Goal: Navigation & Orientation: Find specific page/section

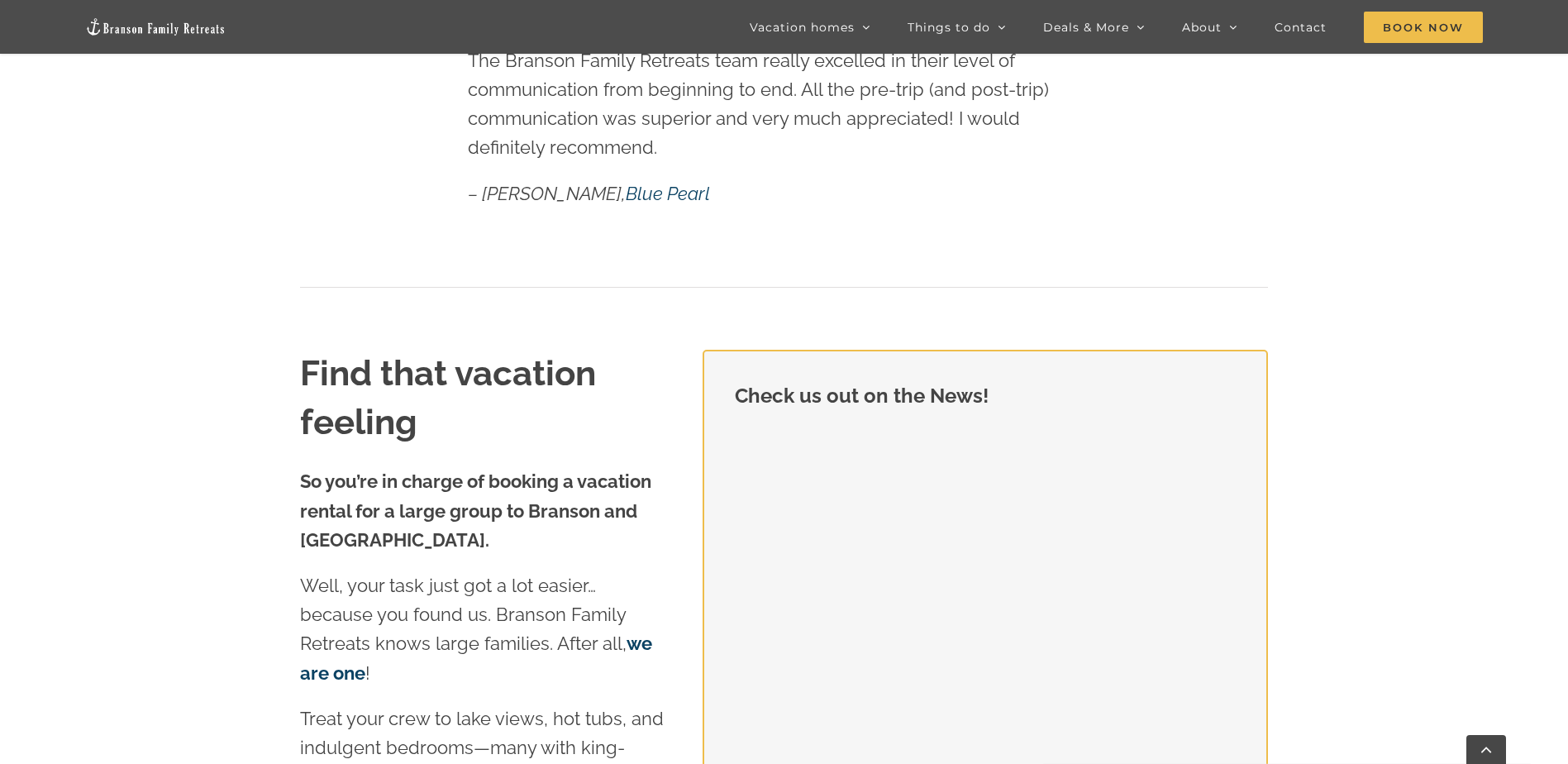
scroll to position [1570, 0]
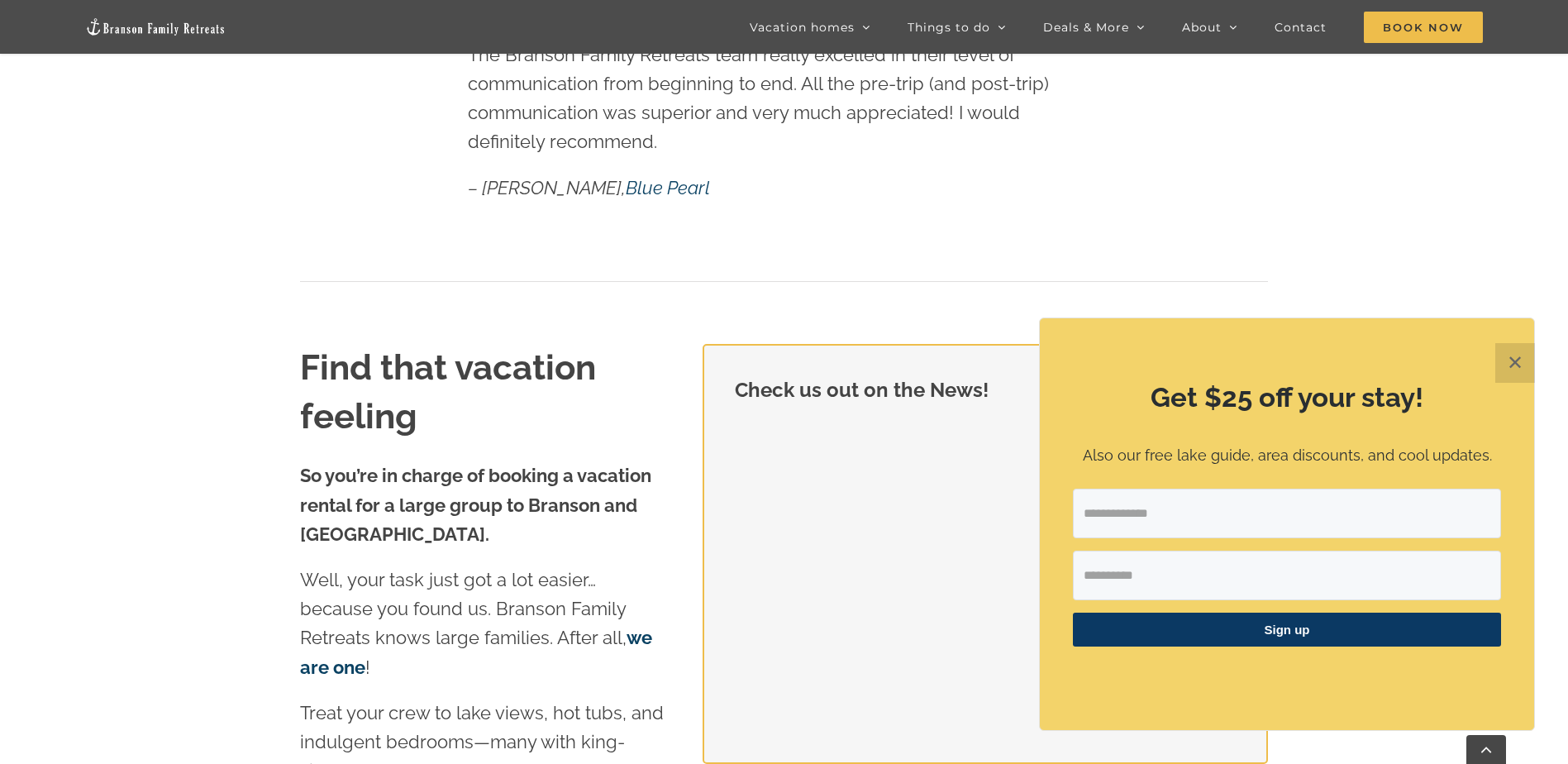
click at [1523, 372] on button "✕" at bounding box center [1515, 362] width 40 height 40
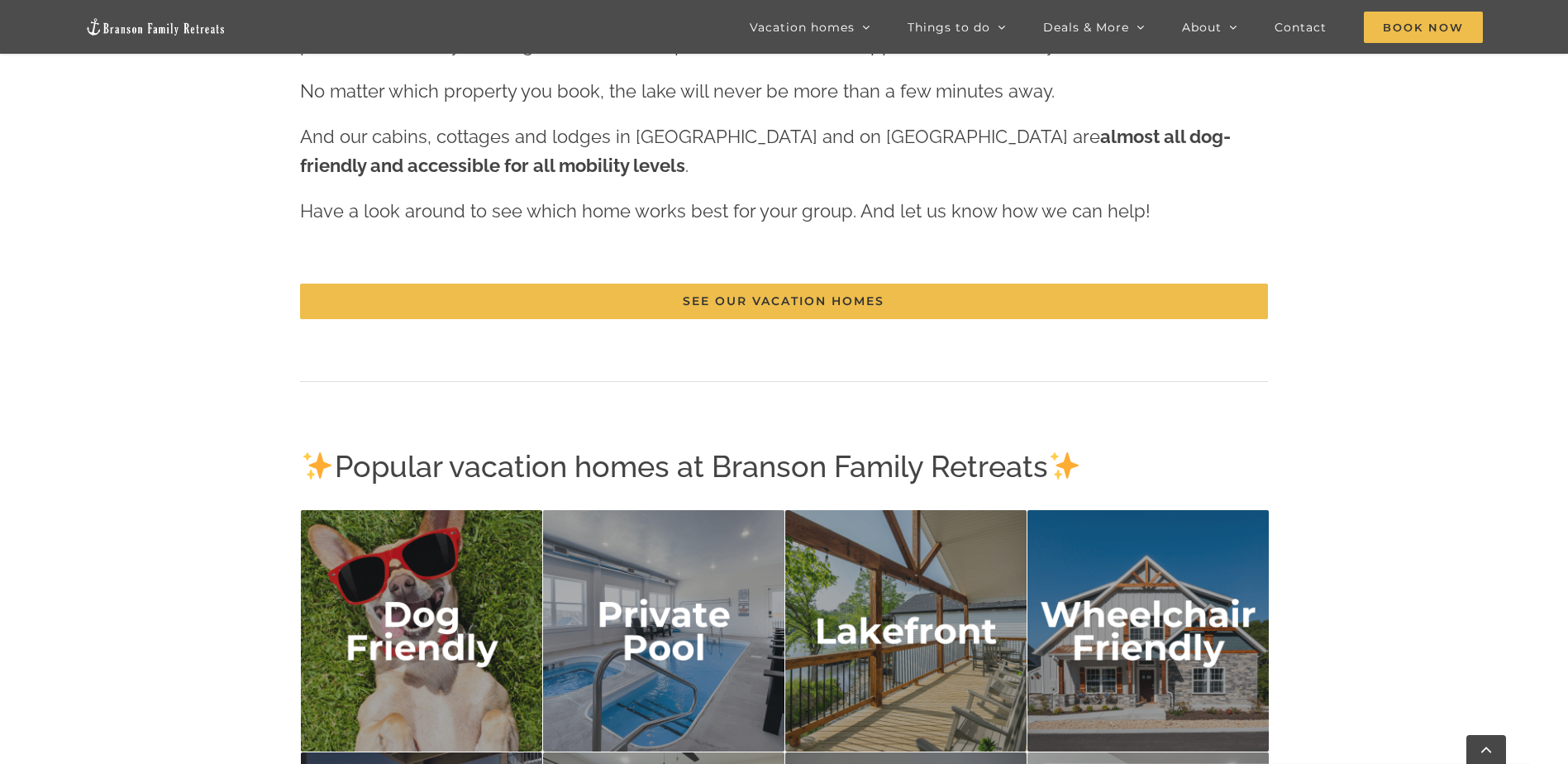
scroll to position [2397, 0]
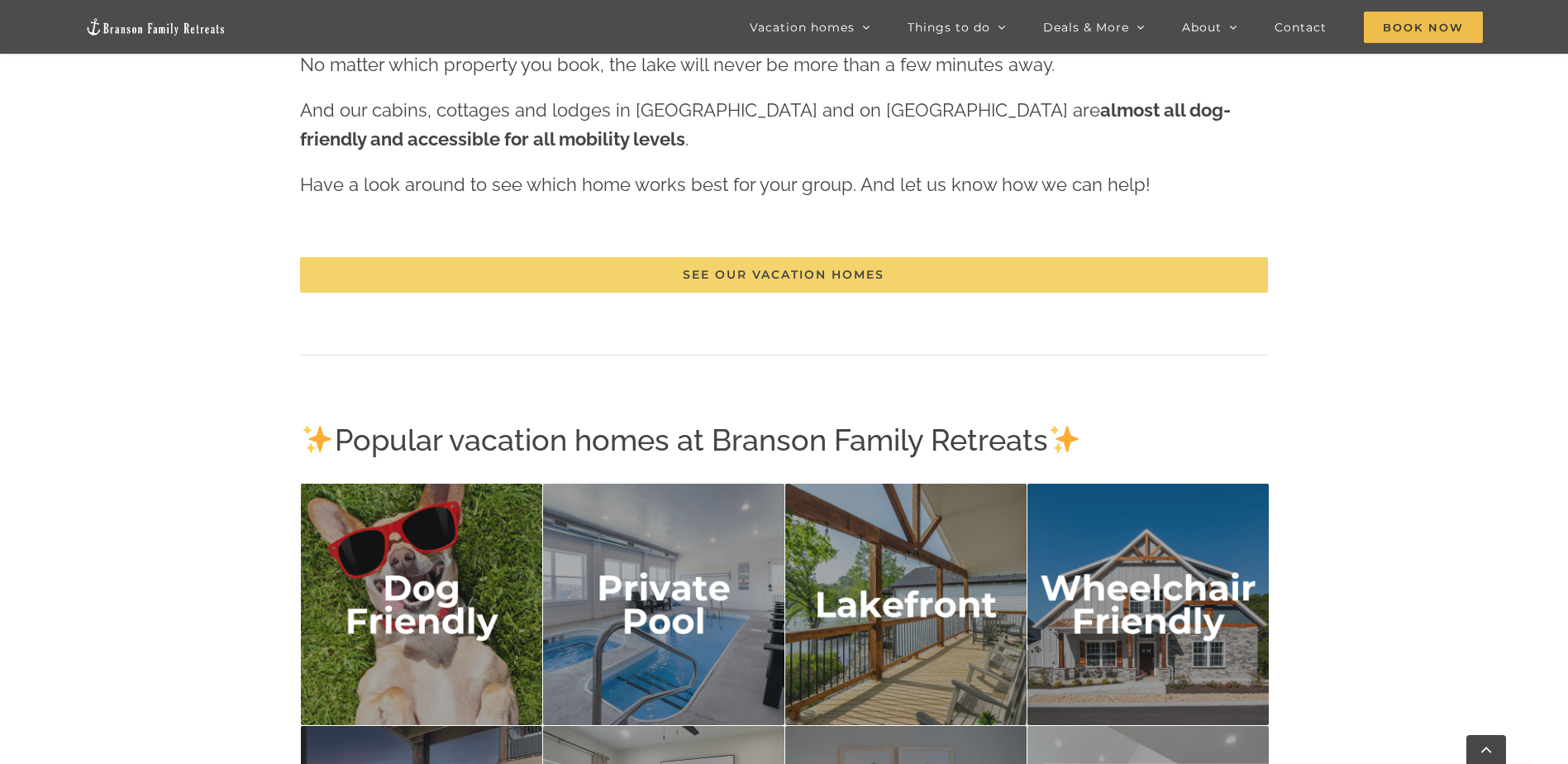
click at [855, 290] on link "See our vacation homes" at bounding box center [783, 274] width 967 height 35
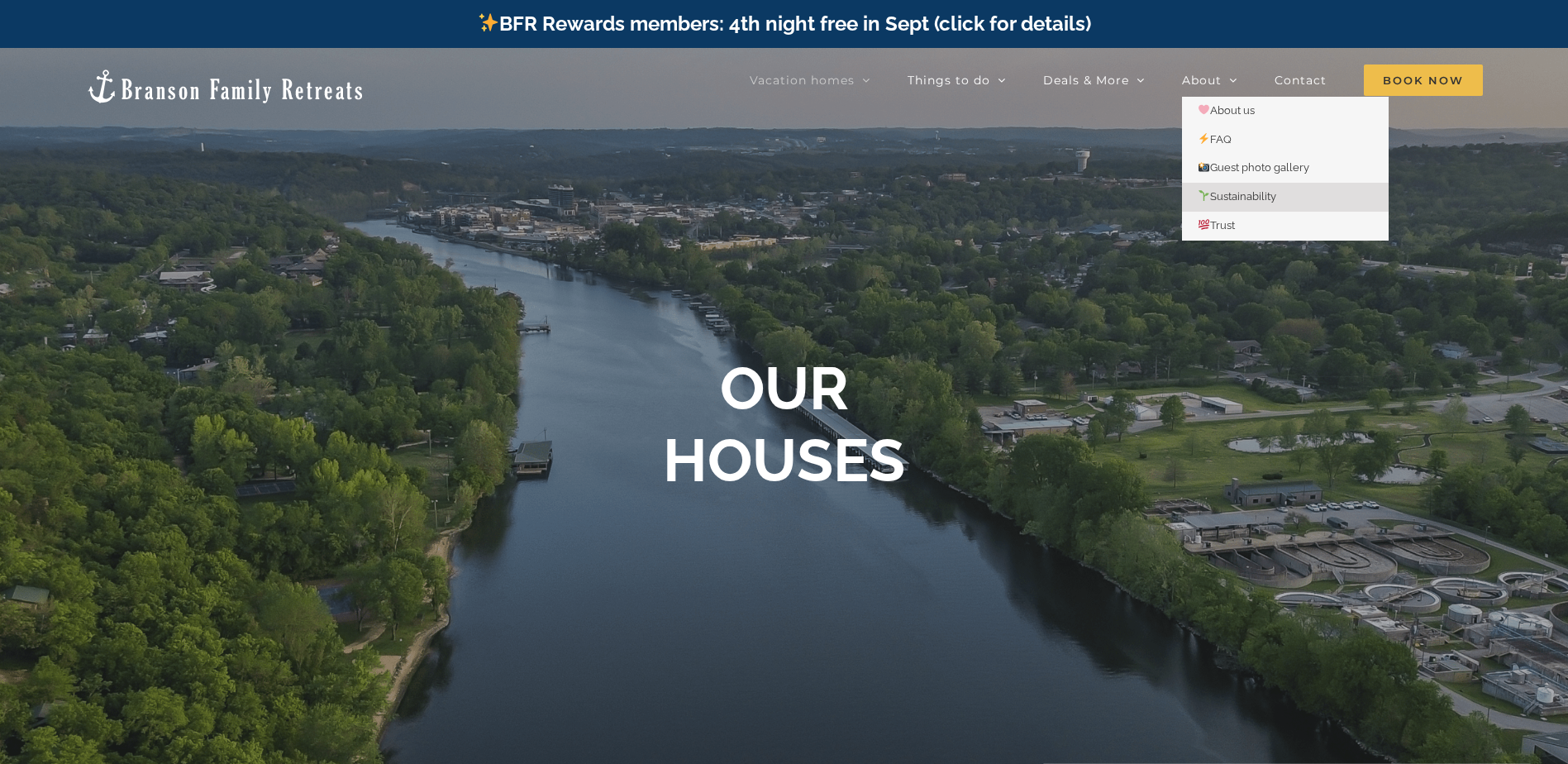
click at [1232, 196] on span "Sustainability" at bounding box center [1237, 196] width 79 height 13
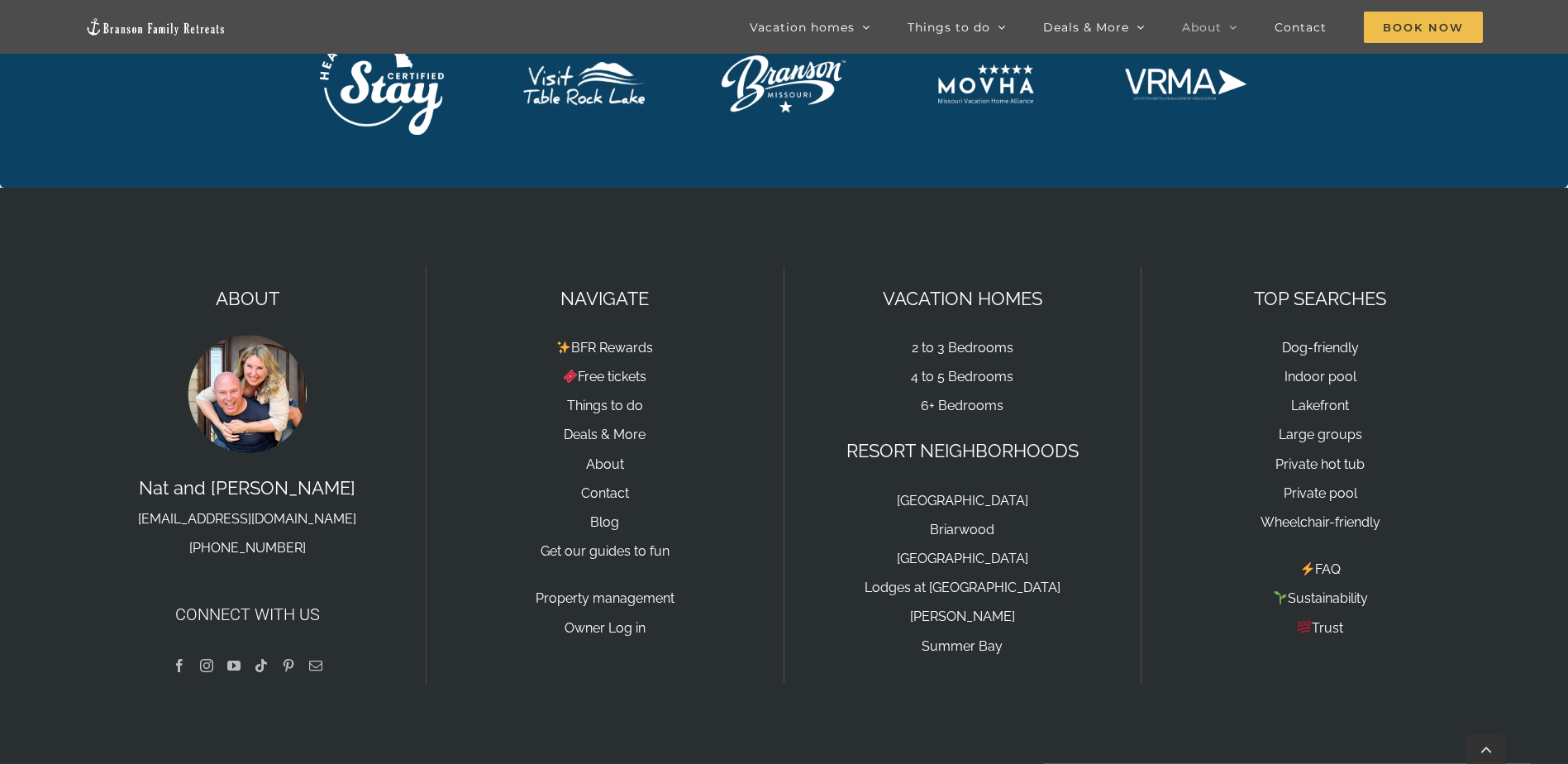
scroll to position [1780, 0]
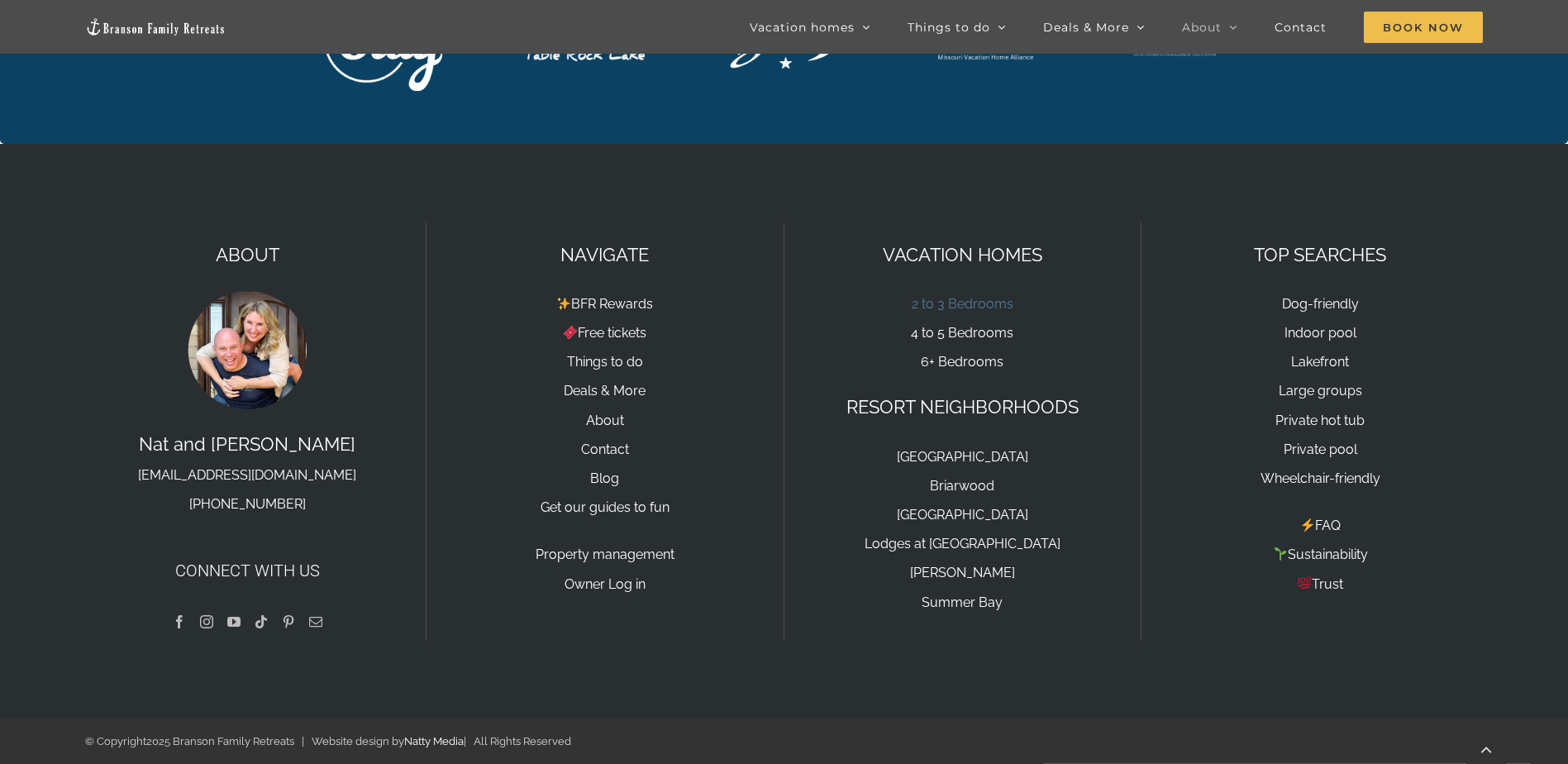
click at [987, 299] on link "2 to 3 Bedrooms" at bounding box center [963, 303] width 101 height 16
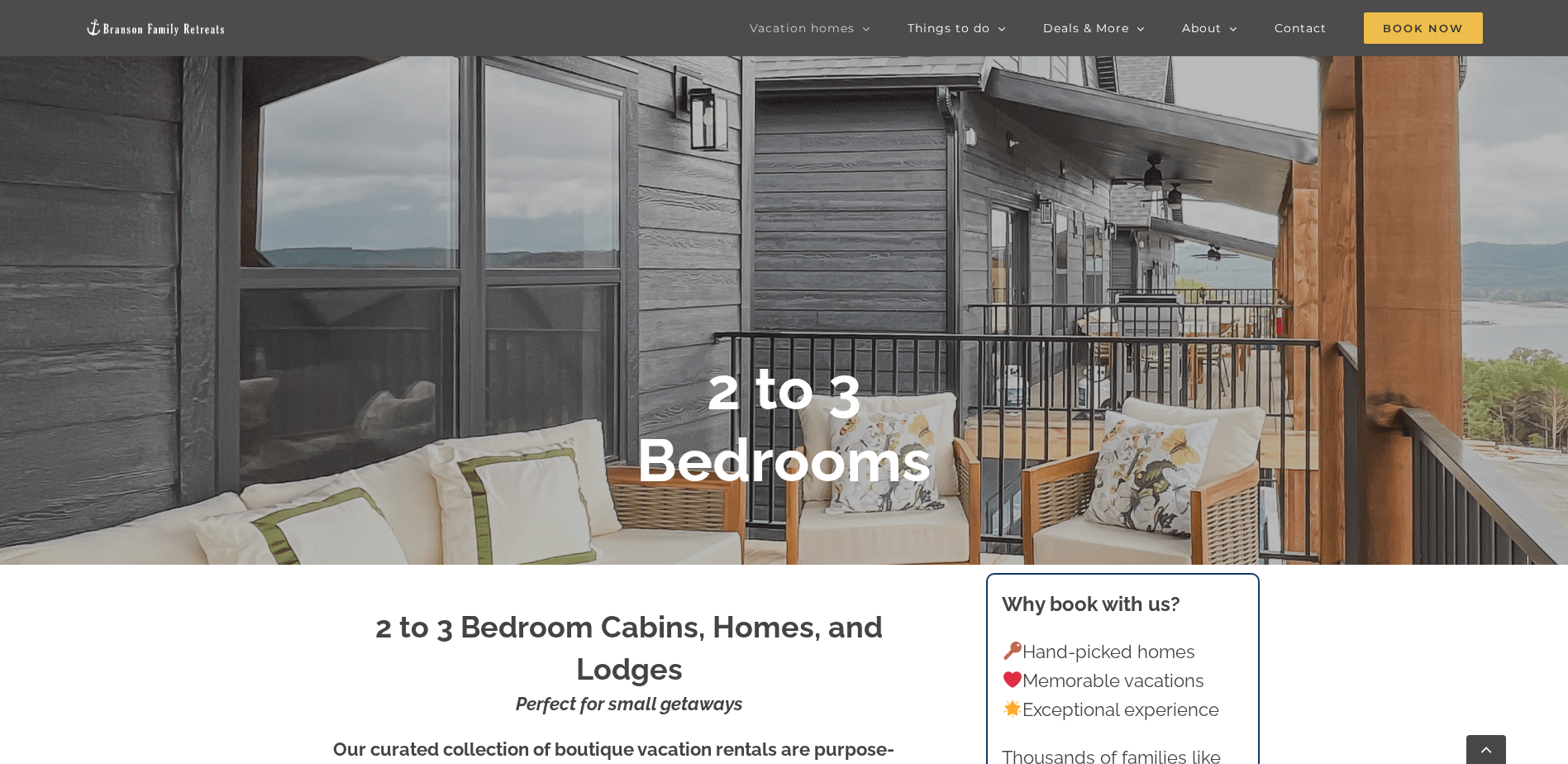
scroll to position [248, 0]
